Goal: Information Seeking & Learning: Learn about a topic

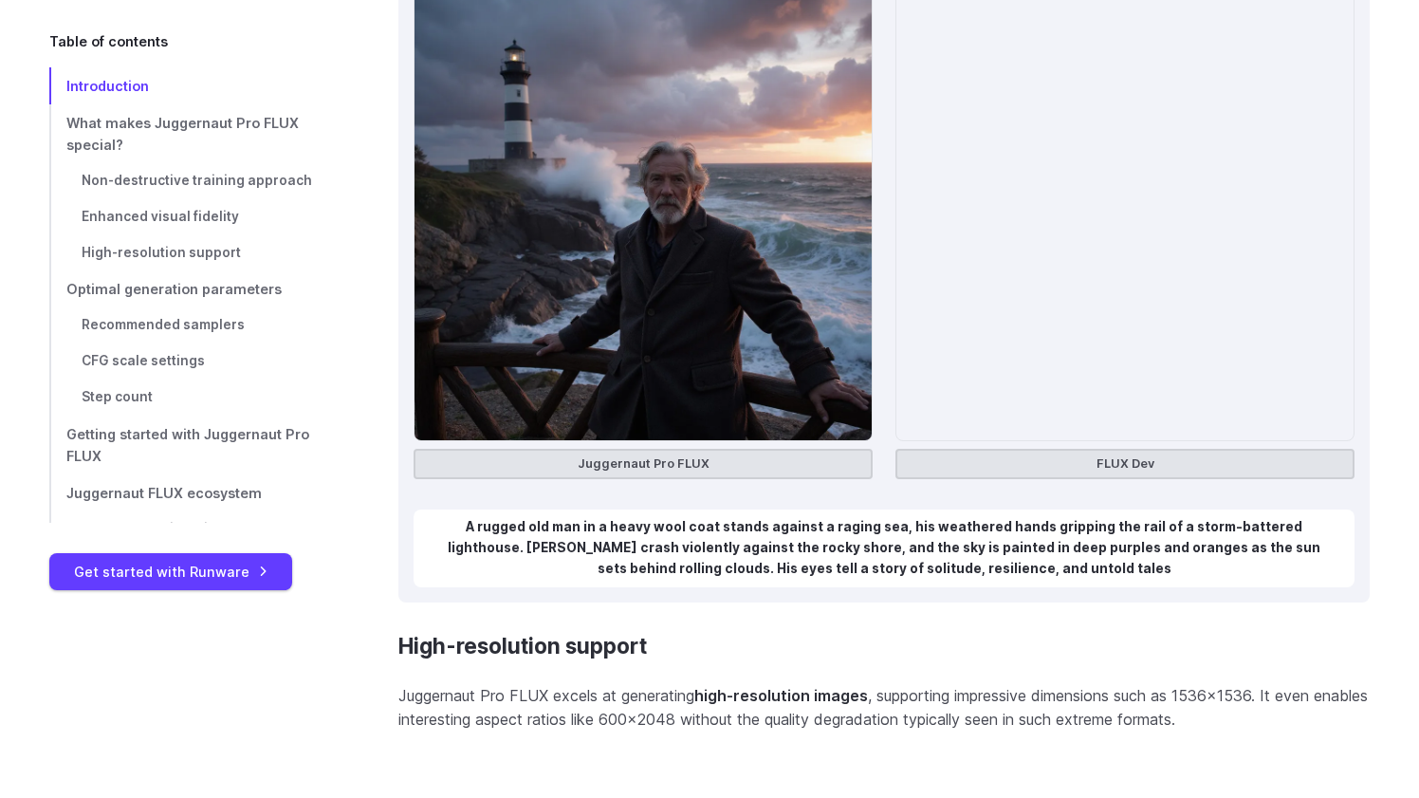
scroll to position [3526, 0]
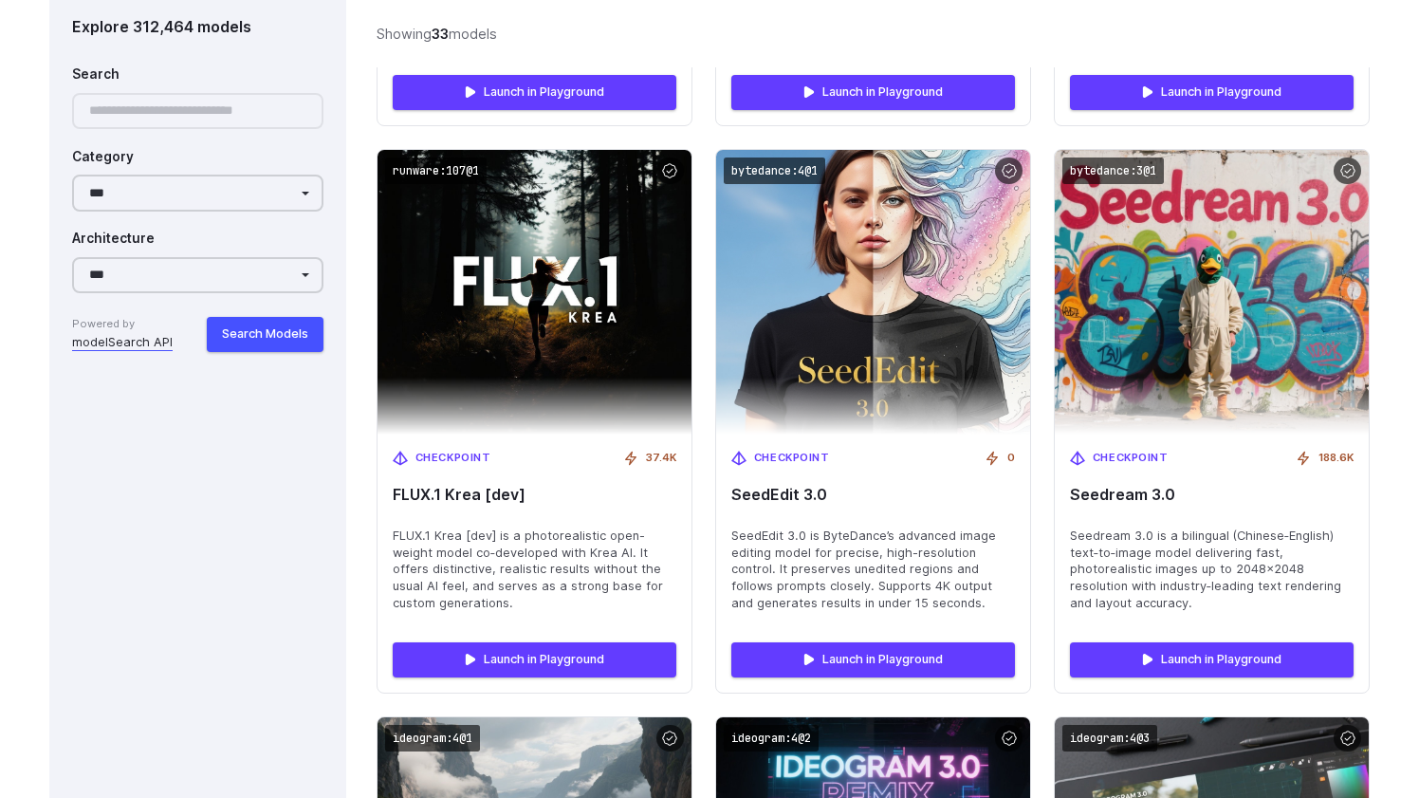
scroll to position [4468, 0]
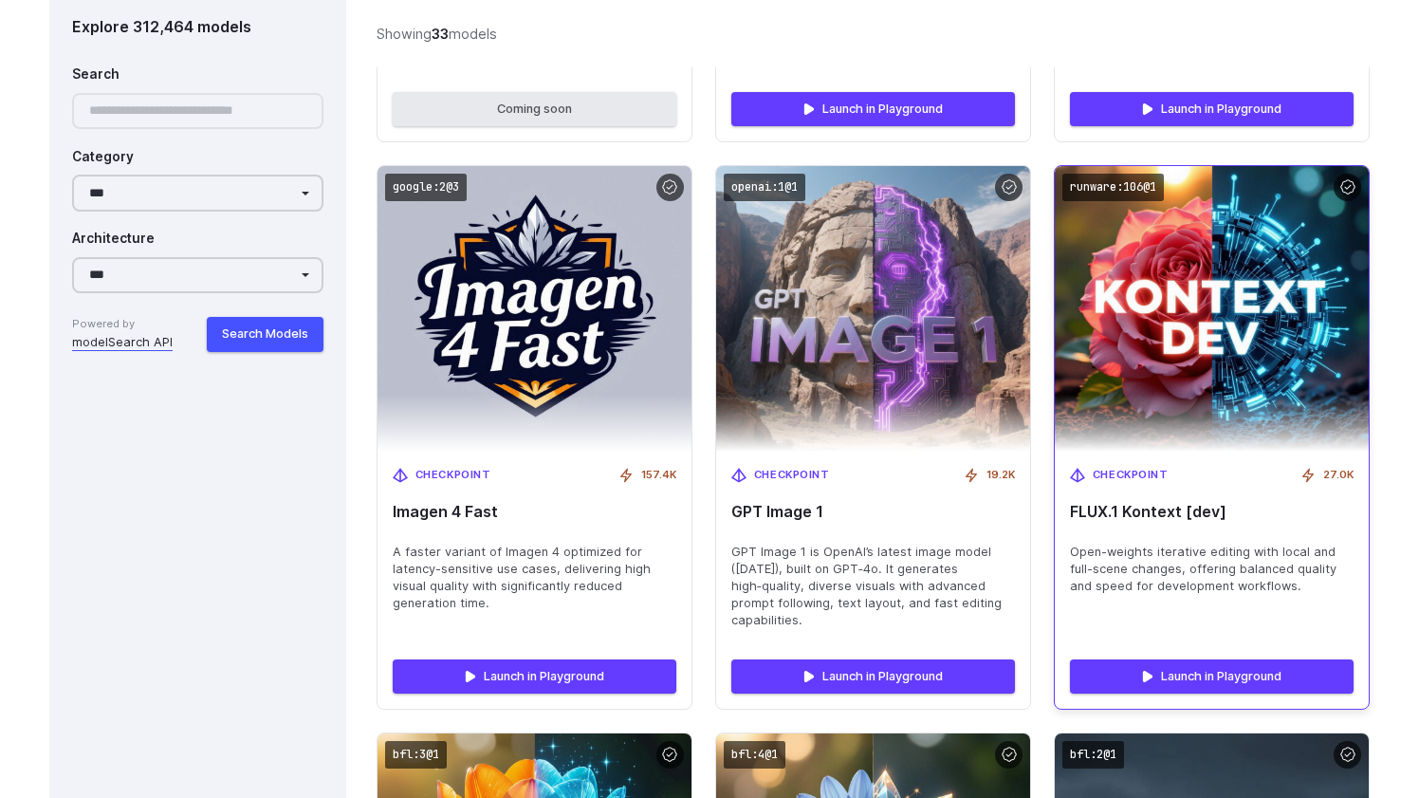
click at [1130, 469] on div "Checkpoint 27.0K FLUX.1 Kontext [dev] Open-weights iterative editing with local…" at bounding box center [1212, 547] width 314 height 193
